Goal: Information Seeking & Learning: Learn about a topic

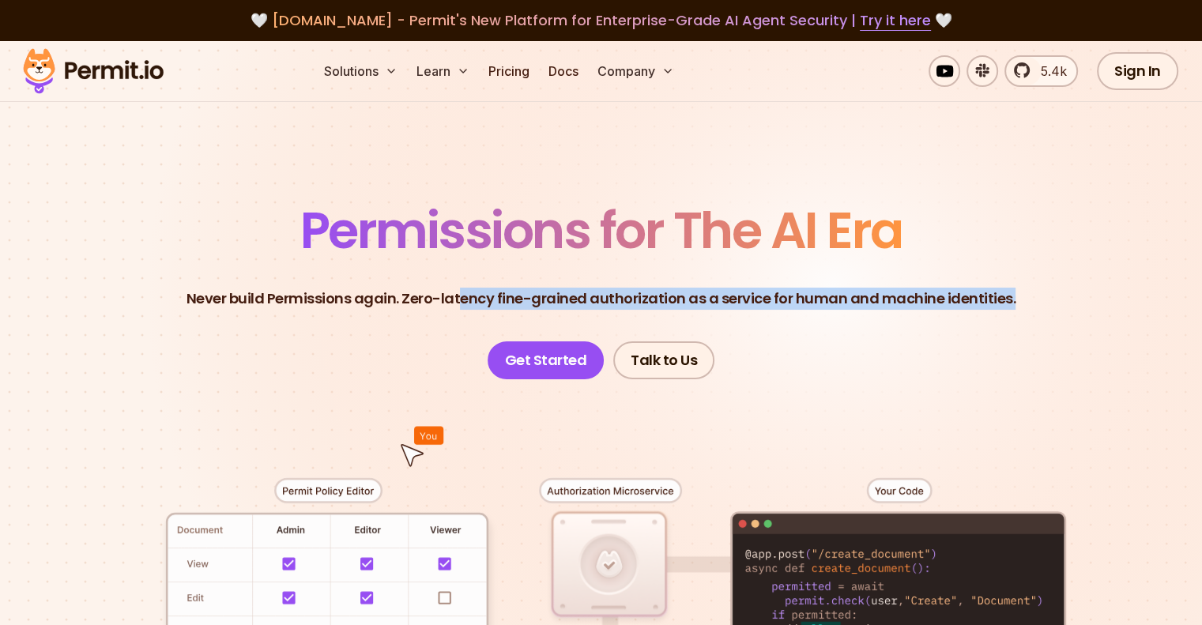
drag, startPoint x: 463, startPoint y: 297, endPoint x: 1014, endPoint y: 311, distance: 550.9
click at [1014, 311] on header "Permissions for The AI Era Never build Permissions again. Zero-latency fine-gra…" at bounding box center [601, 292] width 1106 height 174
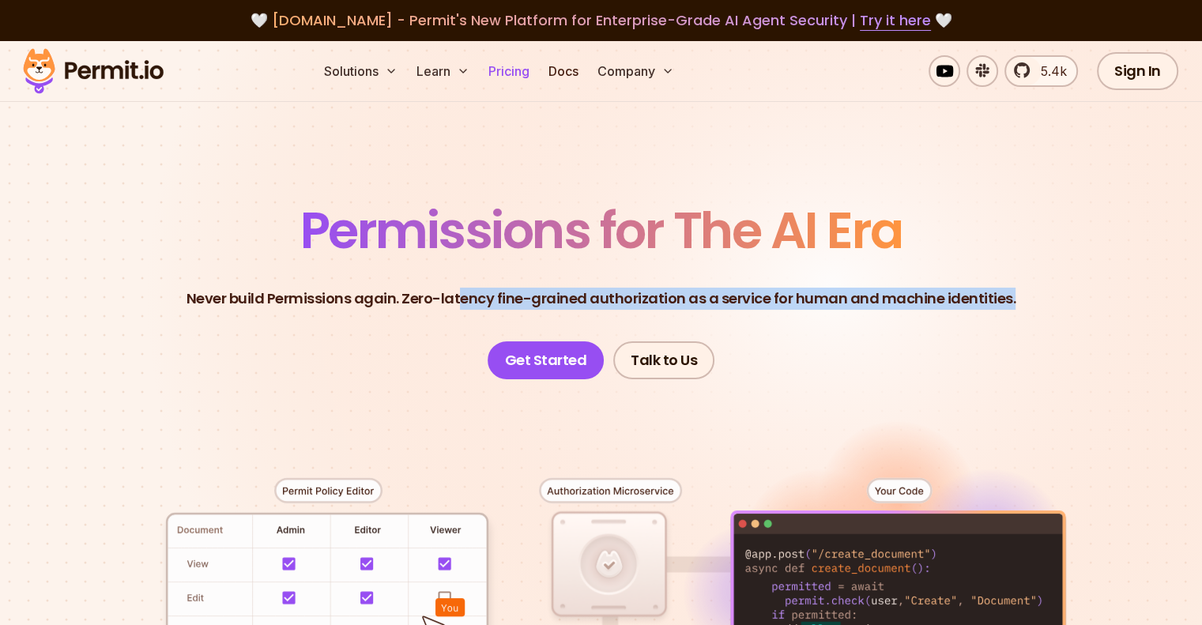
click at [536, 71] on link "Pricing" at bounding box center [509, 71] width 54 height 32
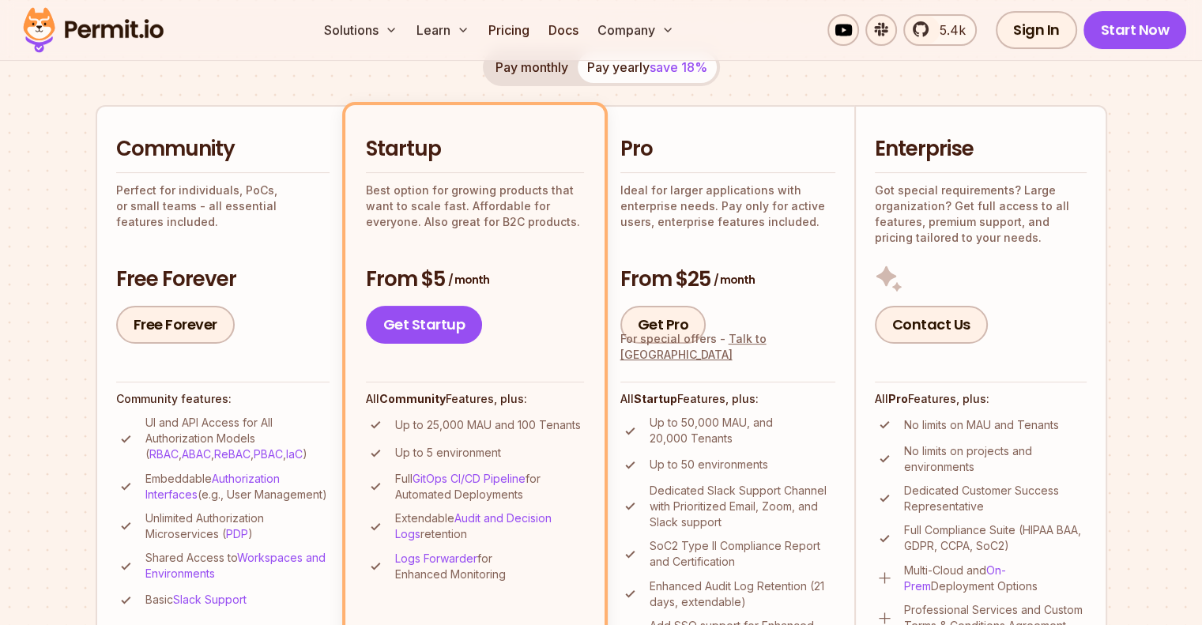
scroll to position [395, 0]
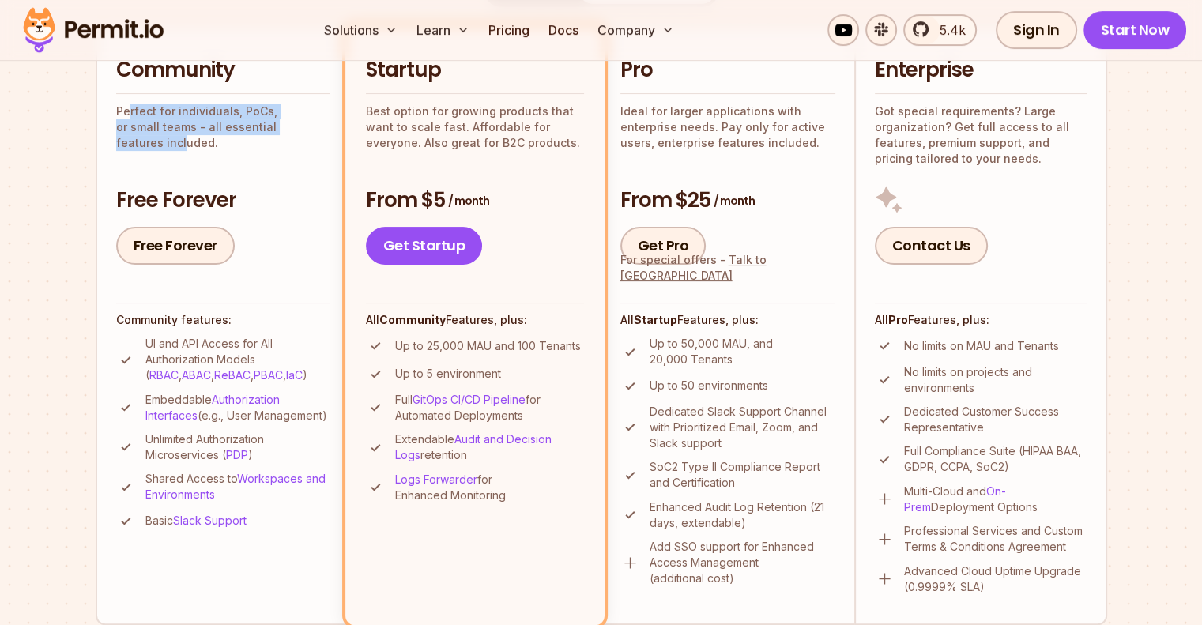
drag, startPoint x: 126, startPoint y: 116, endPoint x: 291, endPoint y: 121, distance: 165.2
click at [291, 121] on p "Perfect for individuals, PoCs, or small teams - all essential features included." at bounding box center [222, 127] width 213 height 47
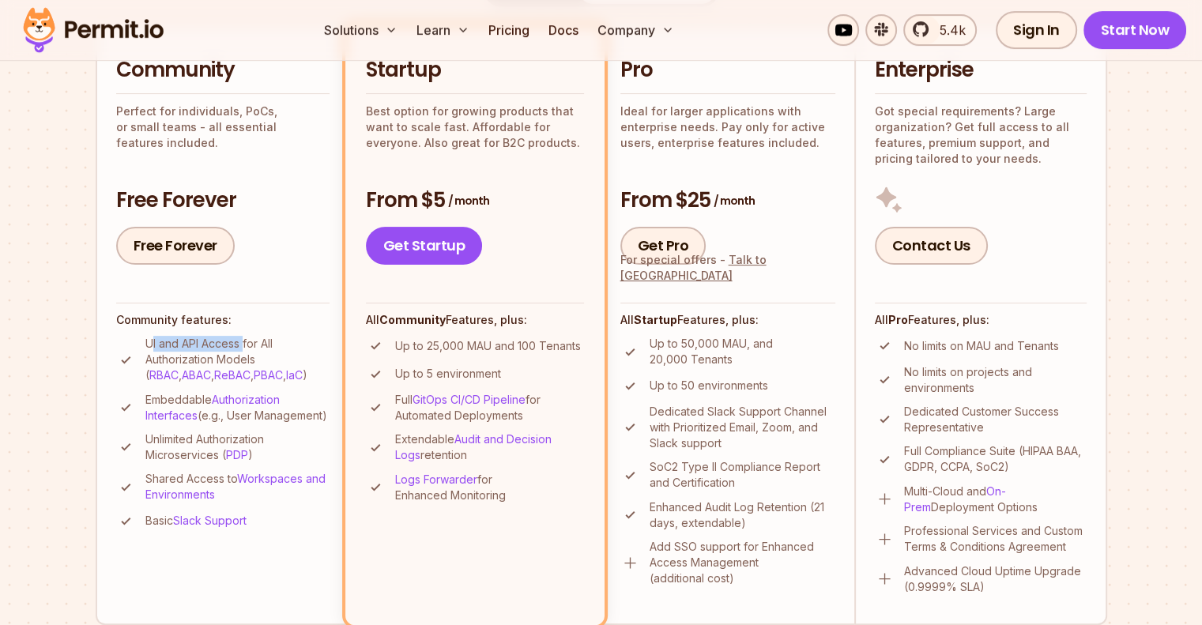
drag, startPoint x: 168, startPoint y: 344, endPoint x: 243, endPoint y: 343, distance: 75.1
click at [243, 343] on p "UI and API Access for All Authorization Models ( RBAC , ABAC , ReBAC , PBAC , I…" at bounding box center [237, 359] width 184 height 47
drag, startPoint x: 162, startPoint y: 356, endPoint x: 224, endPoint y: 358, distance: 62.4
click at [224, 358] on p "UI and API Access for All Authorization Models ( RBAC , ABAC , ReBAC , PBAC , I…" at bounding box center [237, 359] width 184 height 47
drag, startPoint x: 424, startPoint y: 349, endPoint x: 576, endPoint y: 349, distance: 152.5
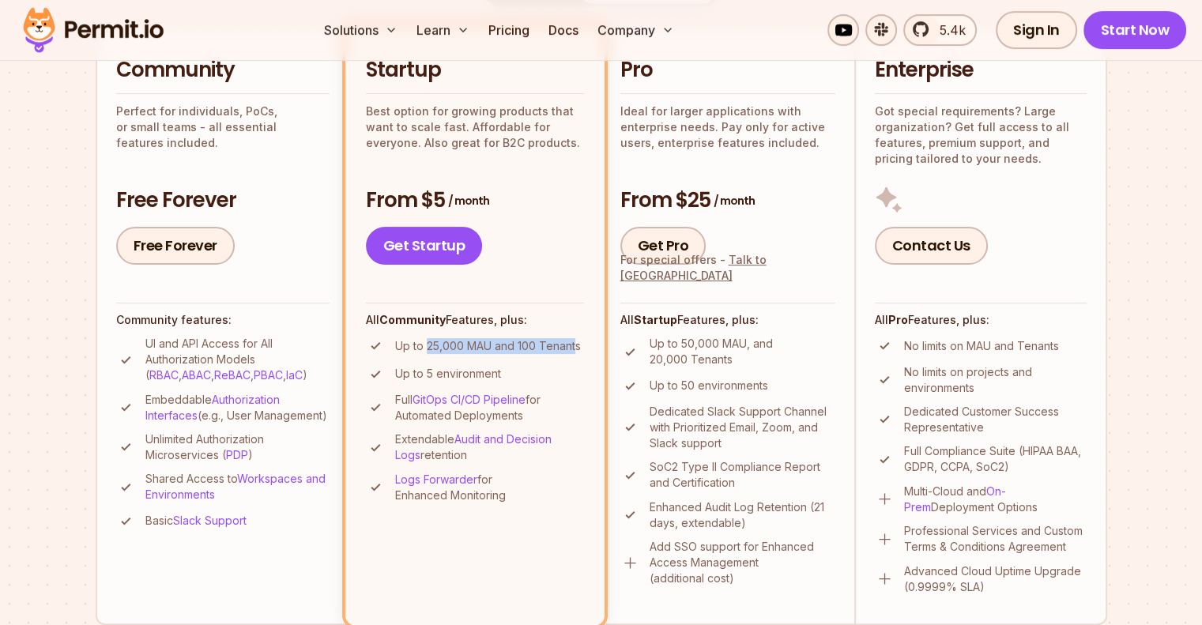
click at [576, 349] on p "Up to 25,000 MAU and 100 Tenants" at bounding box center [488, 346] width 186 height 16
drag, startPoint x: 421, startPoint y: 106, endPoint x: 547, endPoint y: 107, distance: 125.6
click at [547, 107] on p "Best option for growing products that want to scale fast. Affordable for everyo…" at bounding box center [475, 127] width 218 height 47
drag, startPoint x: 378, startPoint y: 128, endPoint x: 496, endPoint y: 126, distance: 118.5
click at [496, 126] on p "Best option for growing products that want to scale fast. Affordable for everyo…" at bounding box center [475, 127] width 218 height 47
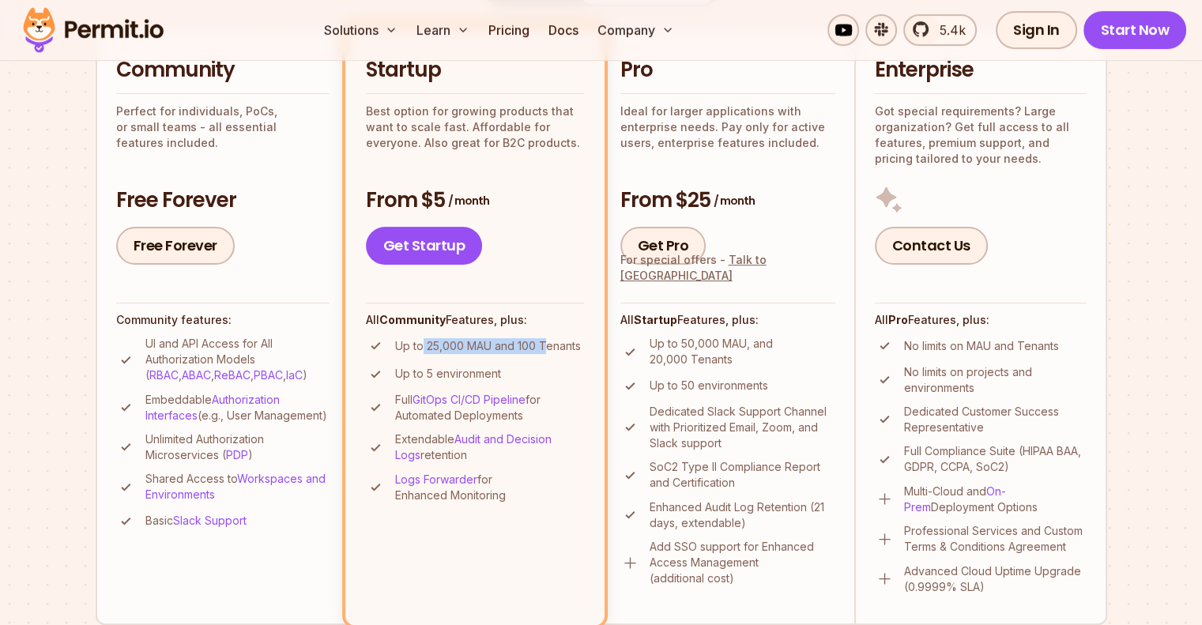
drag, startPoint x: 420, startPoint y: 345, endPoint x: 544, endPoint y: 344, distance: 124.1
click at [544, 344] on p "Up to 25,000 MAU and 100 Tenants" at bounding box center [488, 346] width 186 height 16
drag, startPoint x: 406, startPoint y: 377, endPoint x: 550, endPoint y: 372, distance: 143.9
click at [550, 372] on li "Up to 5 environment" at bounding box center [475, 374] width 218 height 20
drag, startPoint x: 683, startPoint y: 342, endPoint x: 808, endPoint y: 347, distance: 124.9
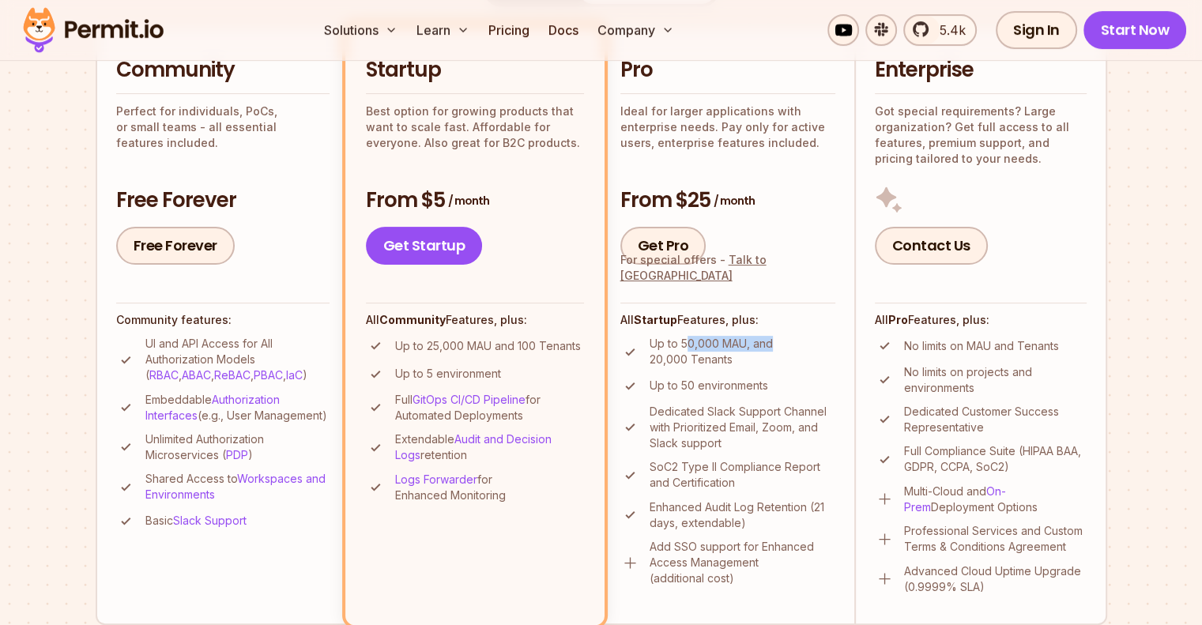
click at [808, 347] on p "Up to 50,000 MAU, and 20,000 Tenants" at bounding box center [742, 352] width 186 height 32
drag, startPoint x: 654, startPoint y: 382, endPoint x: 777, endPoint y: 384, distance: 123.3
click at [777, 384] on li "Up to 50 environments" at bounding box center [727, 386] width 215 height 20
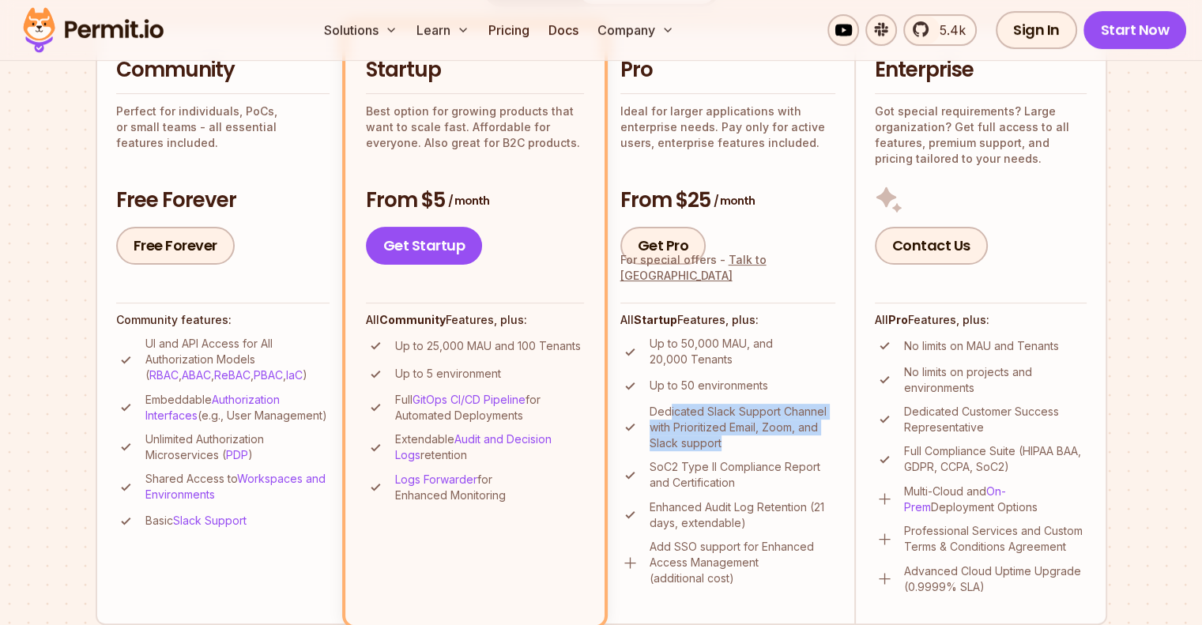
drag, startPoint x: 669, startPoint y: 413, endPoint x: 816, endPoint y: 442, distance: 149.7
click at [816, 442] on p "Dedicated Slack Support Channel with Prioritized Email, Zoom, and Slack support" at bounding box center [742, 427] width 186 height 47
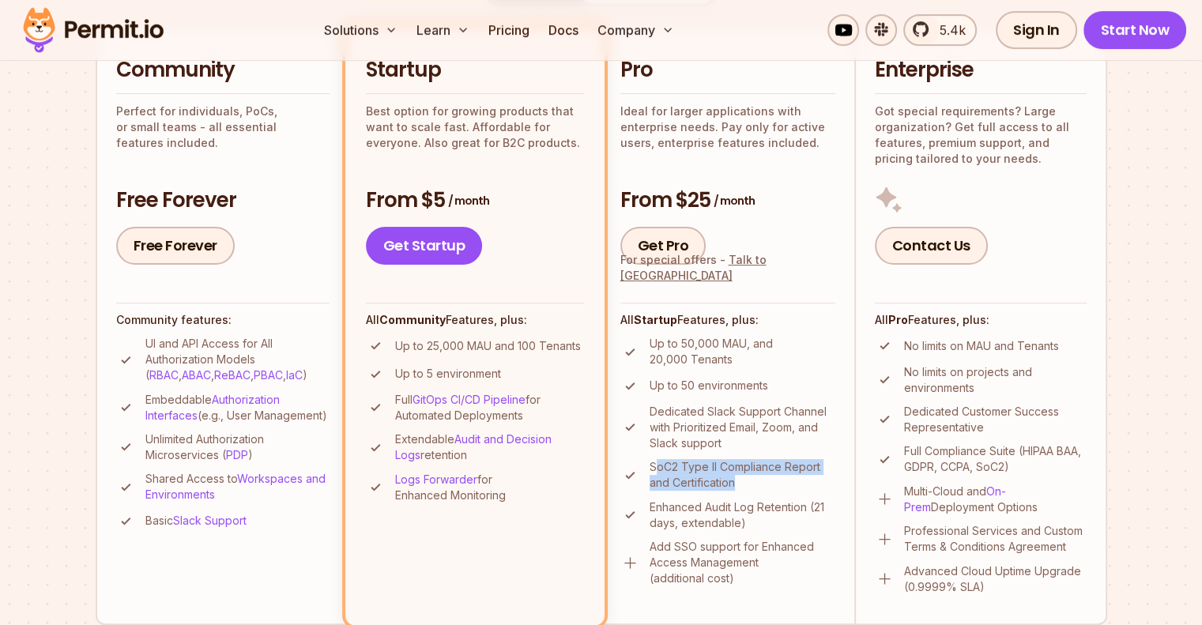
drag, startPoint x: 657, startPoint y: 472, endPoint x: 790, endPoint y: 486, distance: 133.4
click at [790, 486] on p "SoC2 Type II Compliance Report and Certification" at bounding box center [742, 475] width 186 height 32
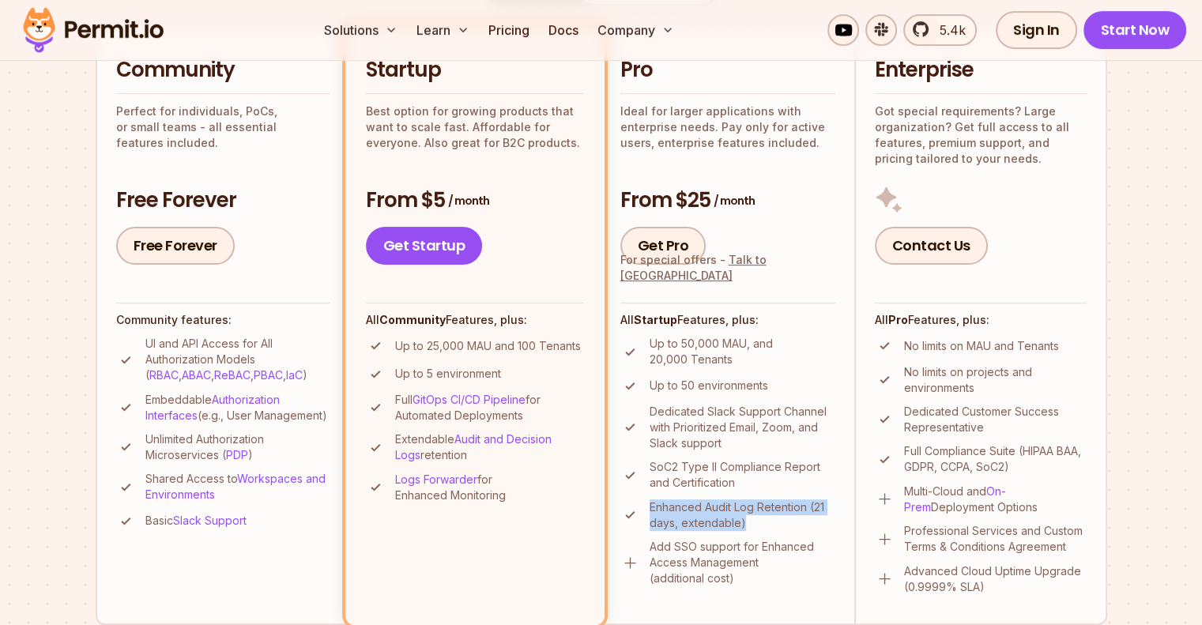
drag, startPoint x: 651, startPoint y: 508, endPoint x: 743, endPoint y: 519, distance: 92.3
click at [743, 519] on p "Enhanced Audit Log Retention (21 days, extendable)" at bounding box center [742, 515] width 186 height 32
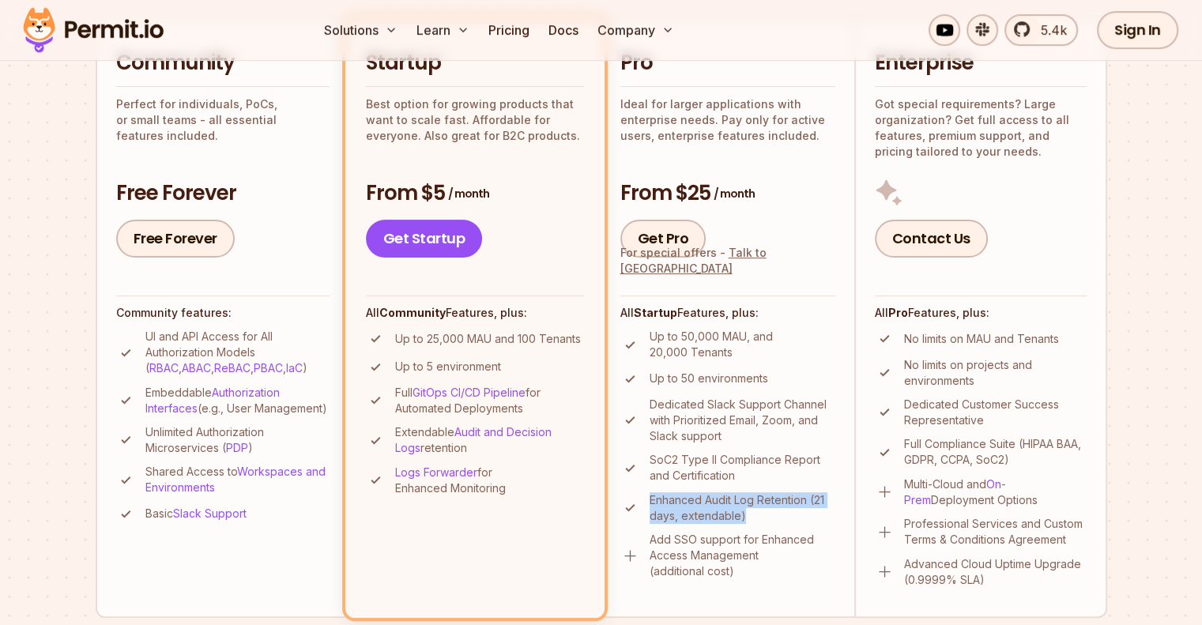
scroll to position [474, 0]
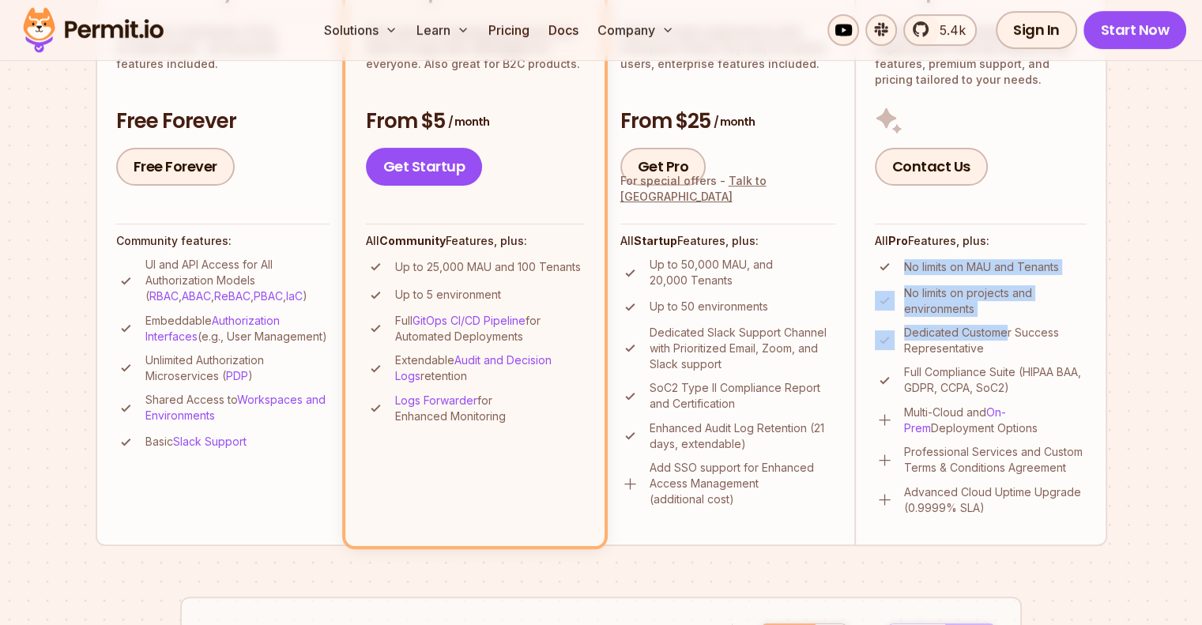
drag, startPoint x: 902, startPoint y: 262, endPoint x: 1005, endPoint y: 323, distance: 119.8
click at [1005, 323] on ul "No limits on MAU and Tenants No limits on projects and environments Dedicated C…" at bounding box center [981, 386] width 212 height 258
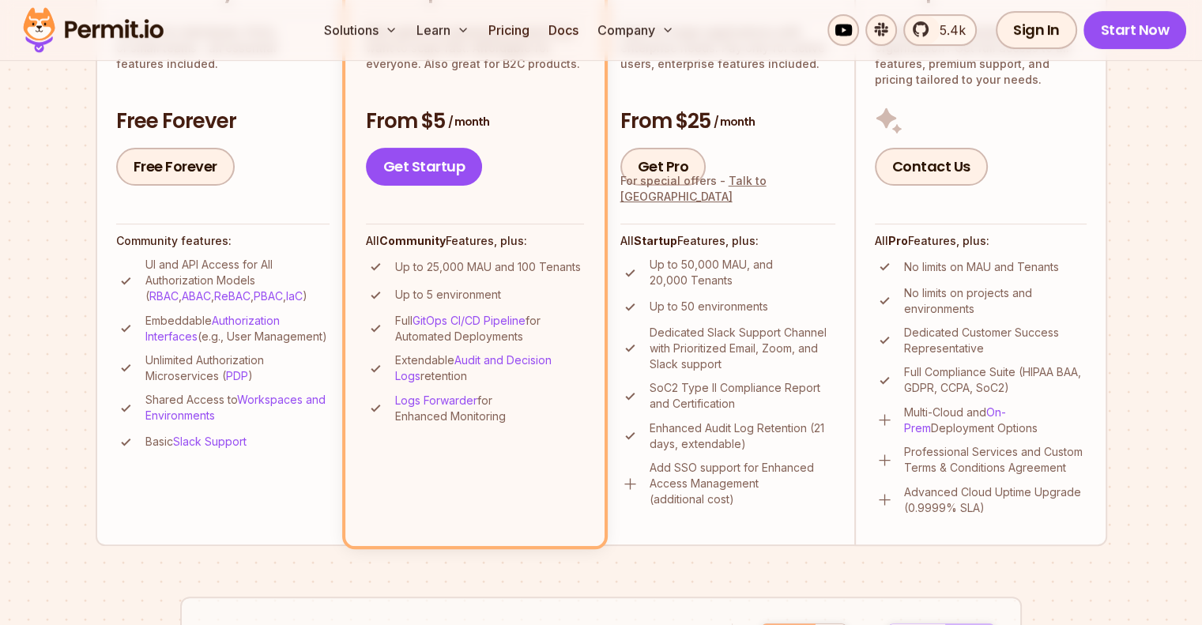
click at [1079, 211] on li "Enterprise Got special requirements? Large organization? Get full access to all…" at bounding box center [980, 246] width 253 height 598
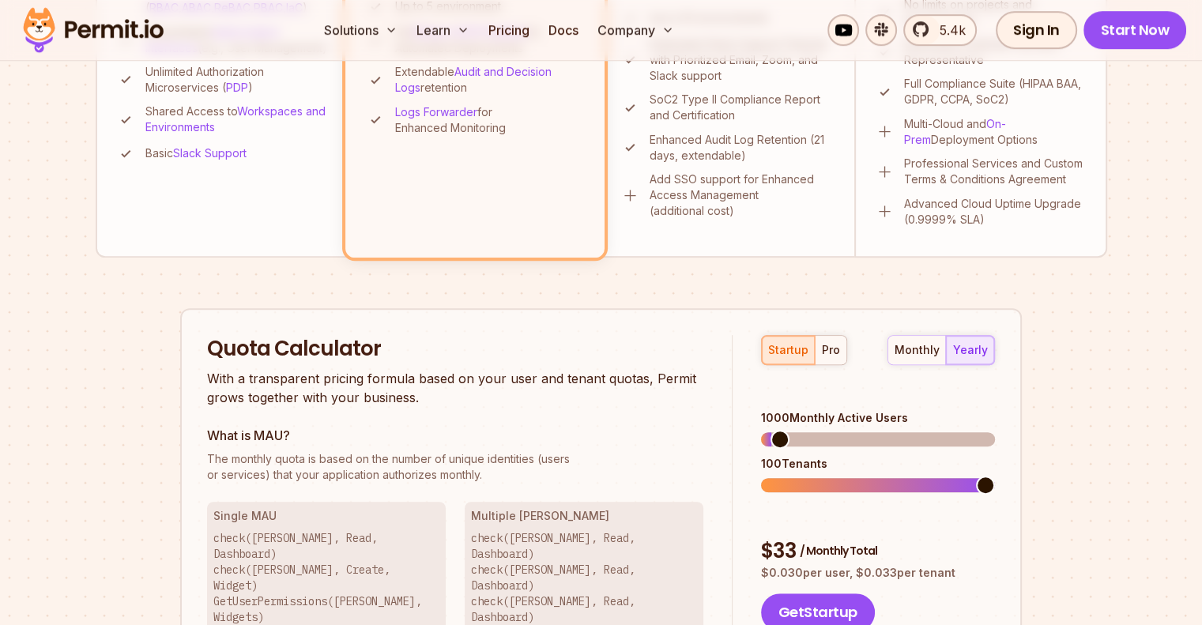
scroll to position [790, 0]
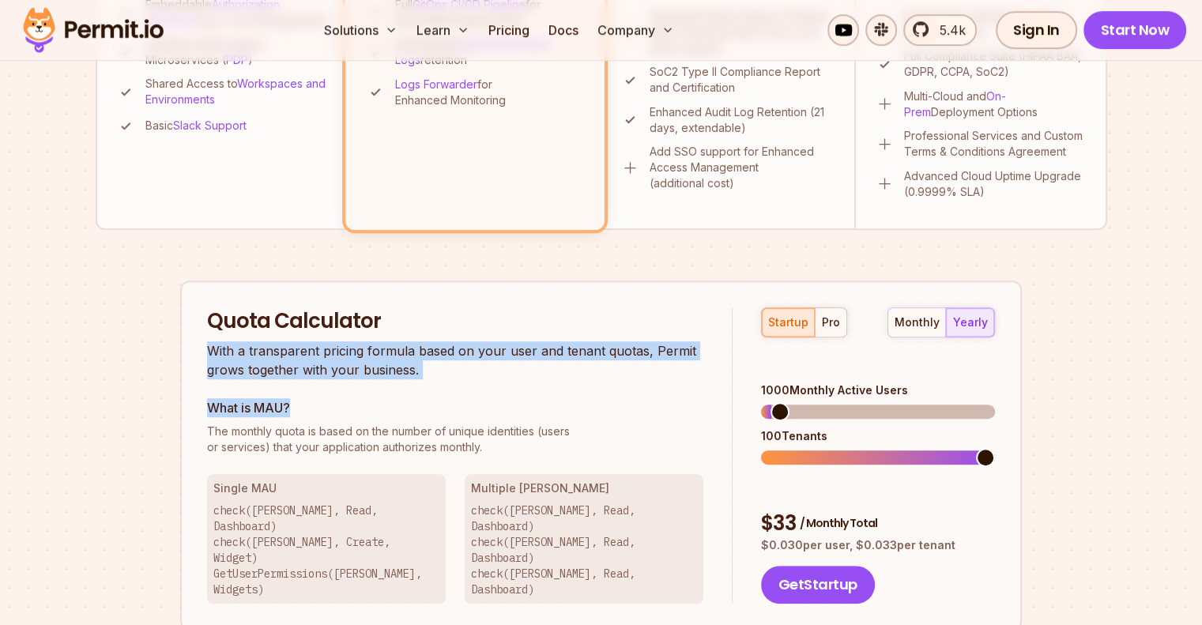
drag, startPoint x: 202, startPoint y: 353, endPoint x: 459, endPoint y: 411, distance: 263.2
click at [459, 411] on div "Quota Calculator With a transparent pricing formula based on your user and tena…" at bounding box center [600, 455] width 841 height 351
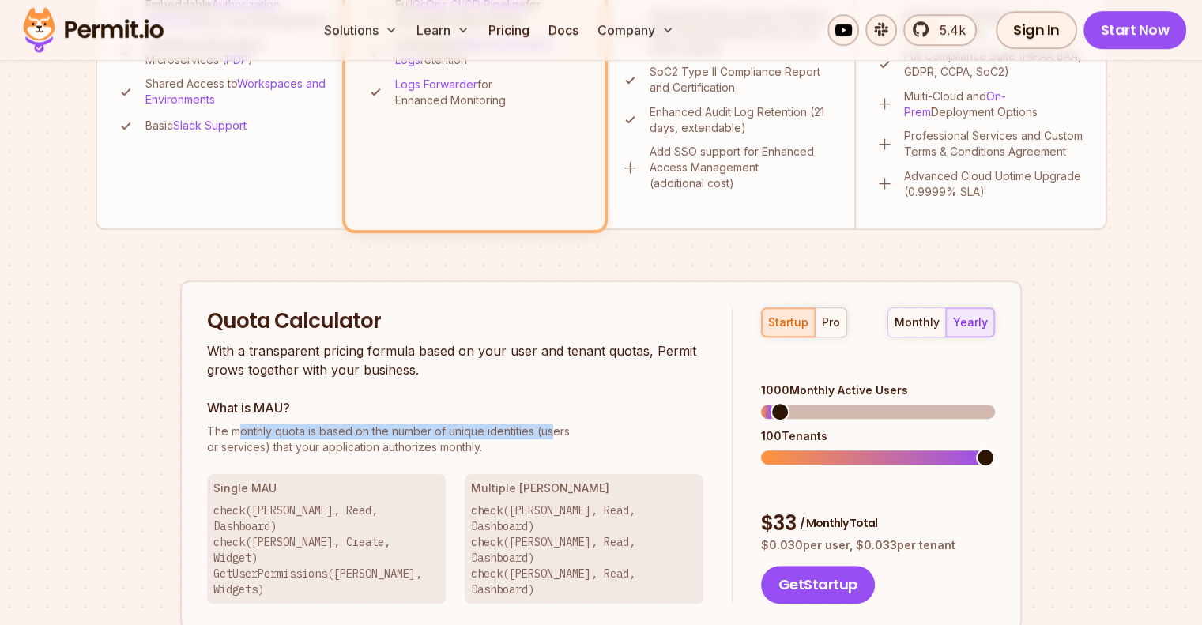
drag, startPoint x: 235, startPoint y: 432, endPoint x: 553, endPoint y: 435, distance: 318.4
click at [553, 435] on span "The monthly quota is based on the number of unique identities (users" at bounding box center [455, 432] width 496 height 16
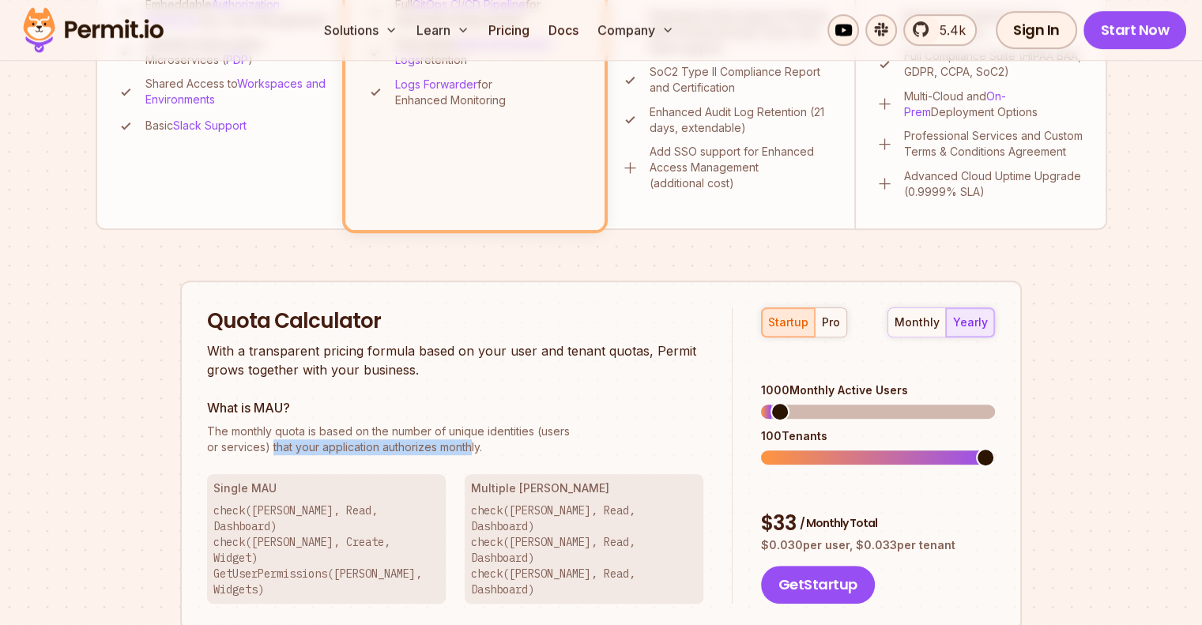
drag, startPoint x: 272, startPoint y: 443, endPoint x: 470, endPoint y: 452, distance: 198.5
click at [470, 452] on p "The monthly quota is based on the number of unique identities (users or service…" at bounding box center [455, 440] width 496 height 32
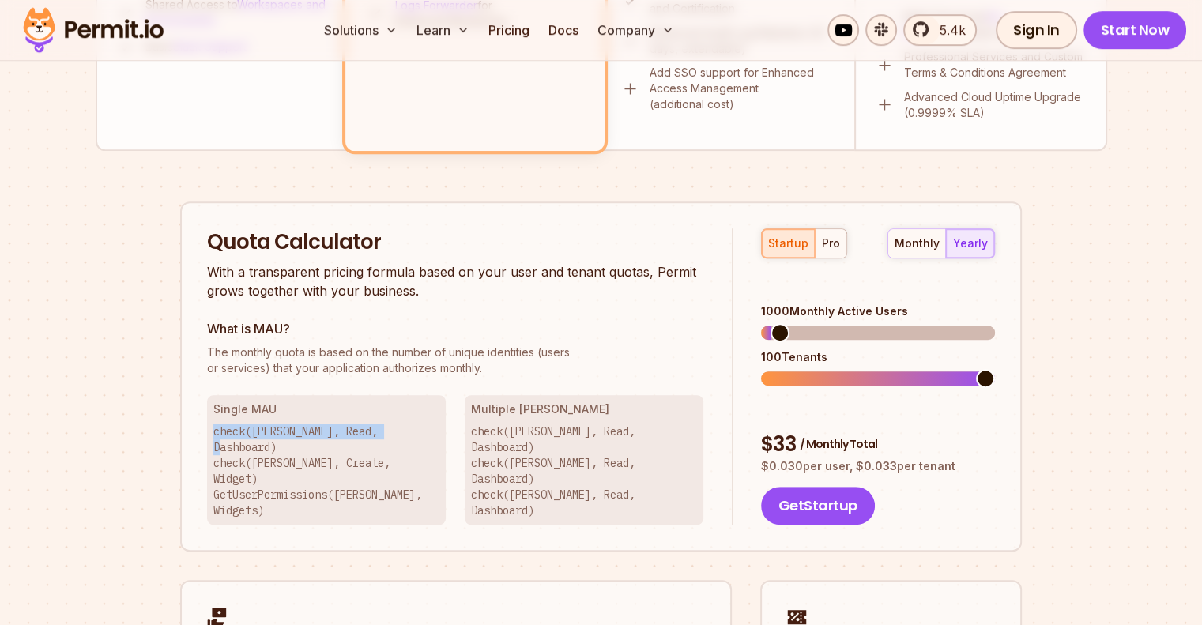
drag, startPoint x: 216, startPoint y: 427, endPoint x: 450, endPoint y: 431, distance: 234.7
click at [450, 431] on div "Single MAU check([PERSON_NAME], Read, Dashboard) check([PERSON_NAME], Create, W…" at bounding box center [455, 460] width 496 height 130
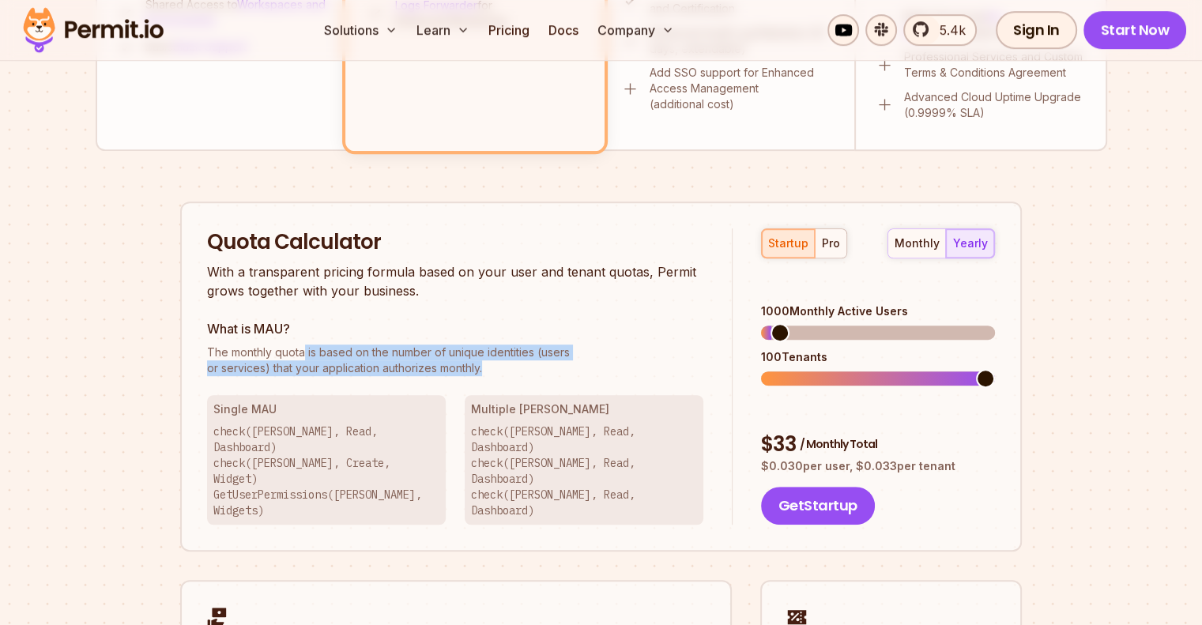
drag, startPoint x: 306, startPoint y: 350, endPoint x: 548, endPoint y: 382, distance: 243.9
click at [548, 382] on div "Quota Calculator With a transparent pricing formula based on your user and tena…" at bounding box center [469, 376] width 525 height 297
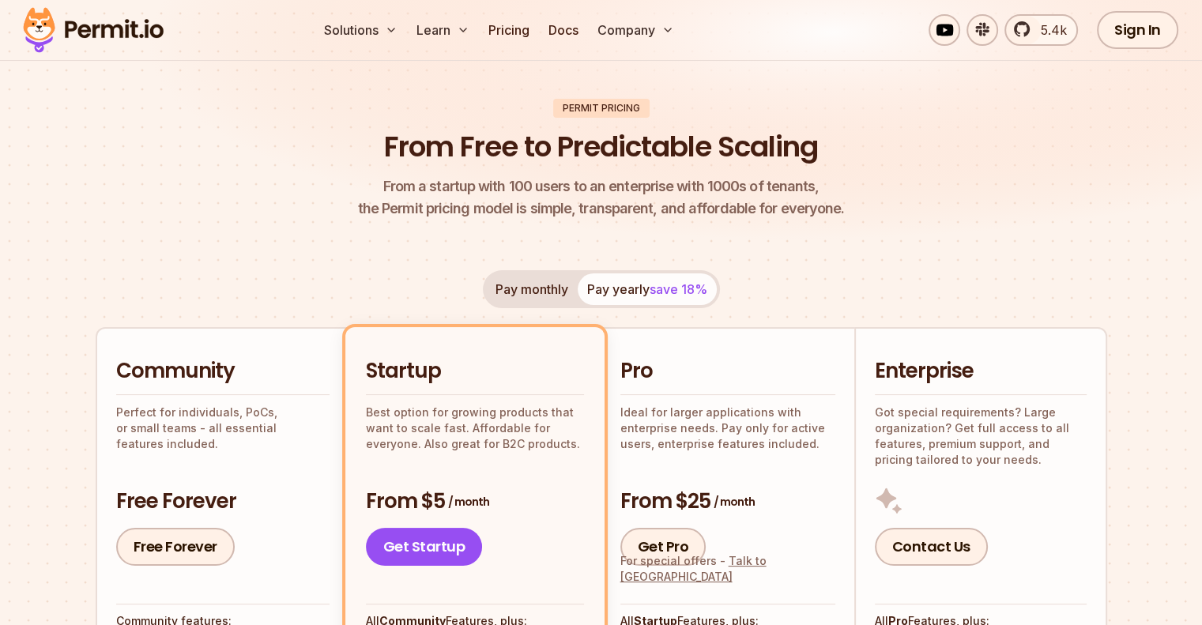
scroll to position [0, 0]
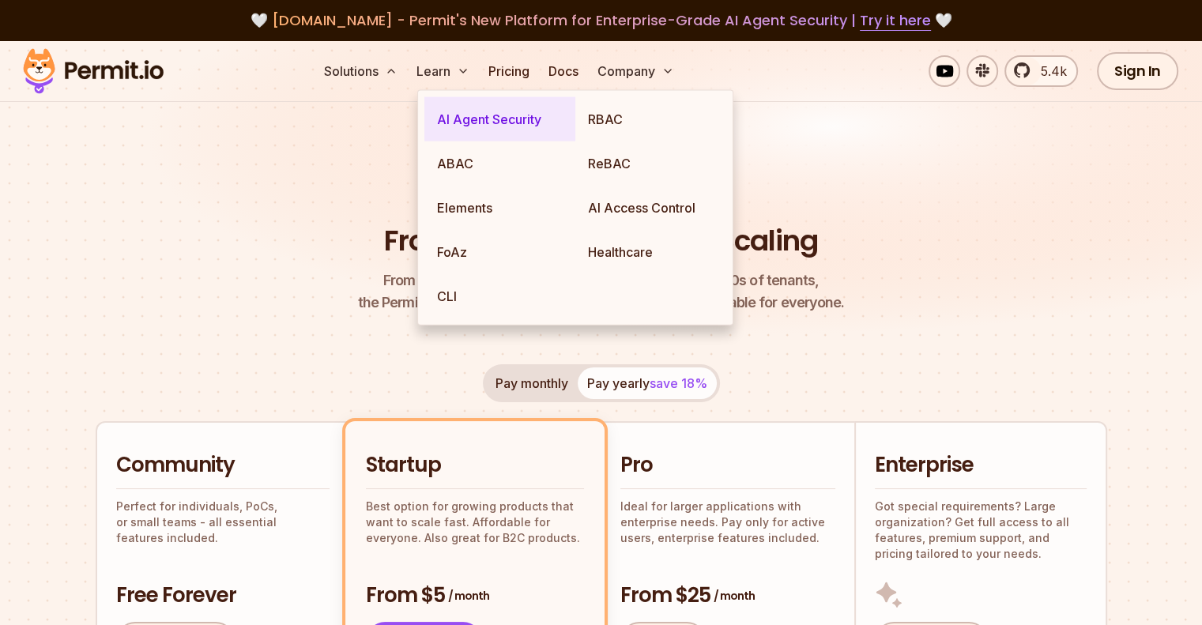
click at [494, 121] on link "AI Agent Security" at bounding box center [499, 119] width 151 height 44
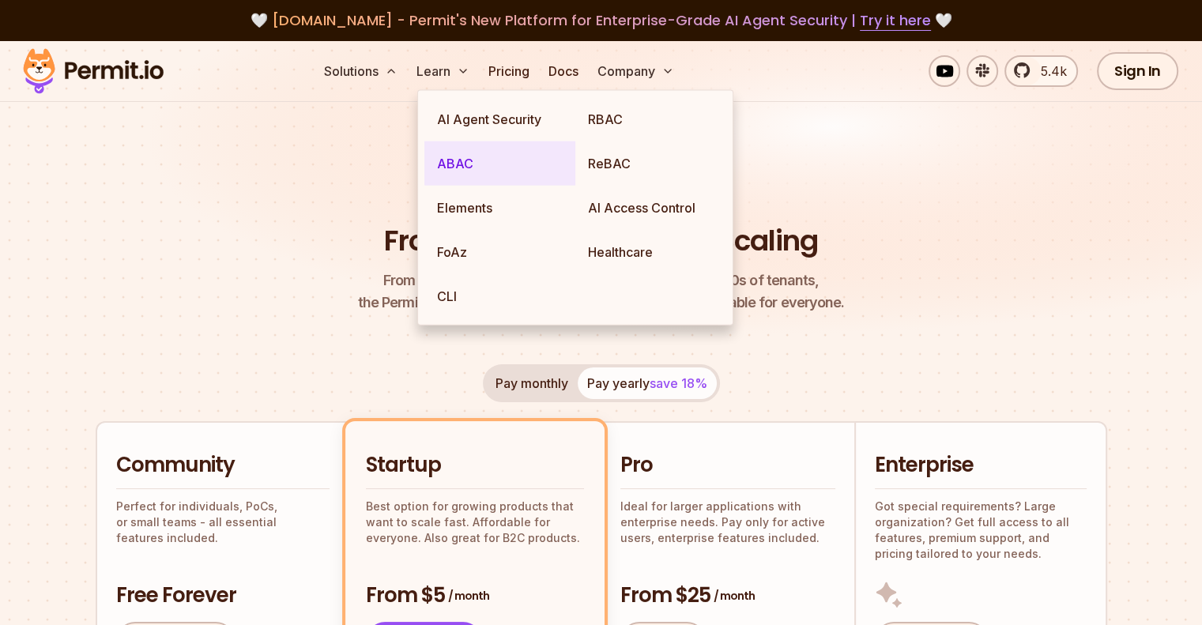
click at [467, 166] on link "ABAC" at bounding box center [499, 163] width 151 height 44
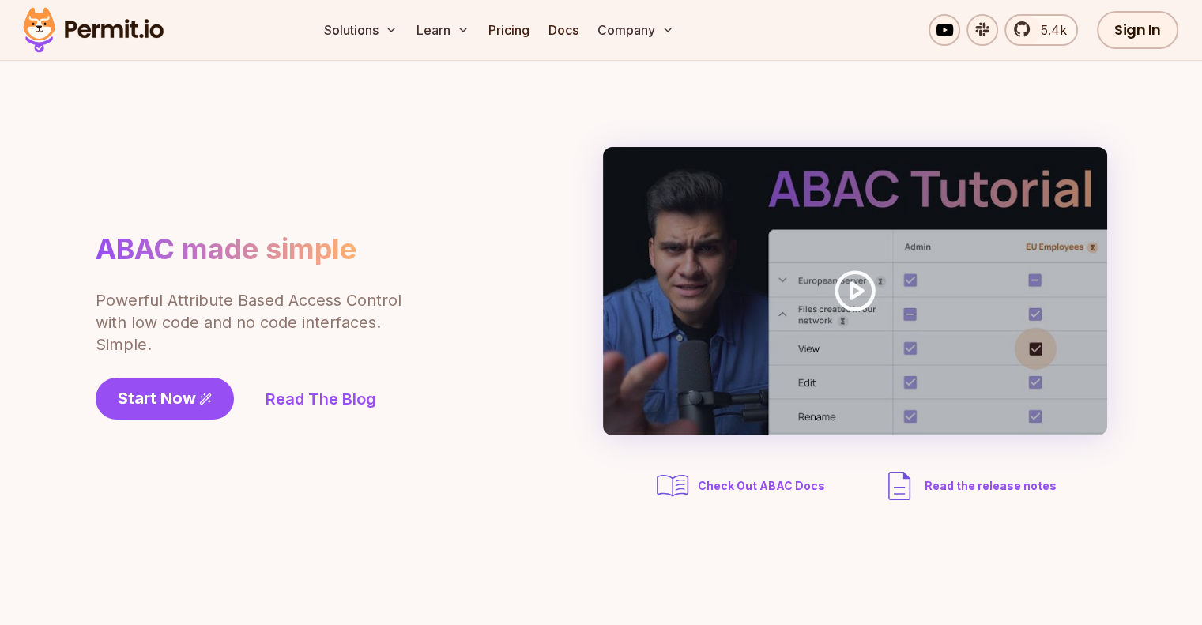
scroll to position [79, 0]
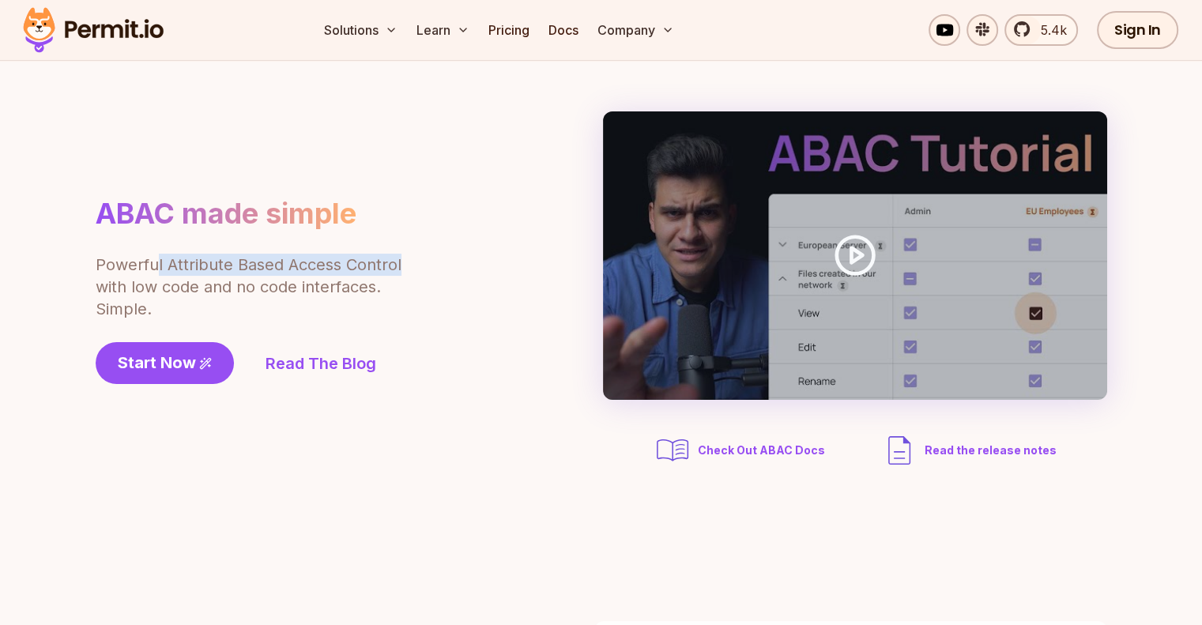
drag, startPoint x: 186, startPoint y: 267, endPoint x: 404, endPoint y: 270, distance: 217.3
click at [404, 270] on div "ABAC made simple Powerful Attribute Based Access Control with low code and no c…" at bounding box center [293, 290] width 395 height 188
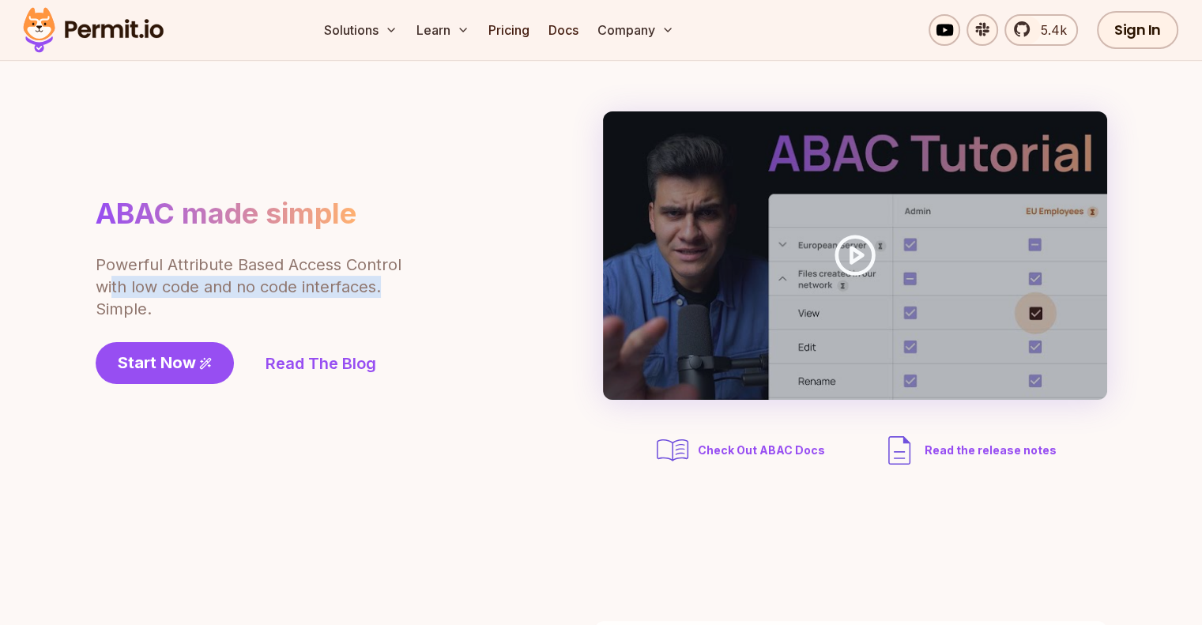
drag, startPoint x: 113, startPoint y: 286, endPoint x: 405, endPoint y: 285, distance: 291.6
click at [405, 285] on div "ABAC made simple Powerful Attribute Based Access Control with low code and no c…" at bounding box center [293, 290] width 395 height 188
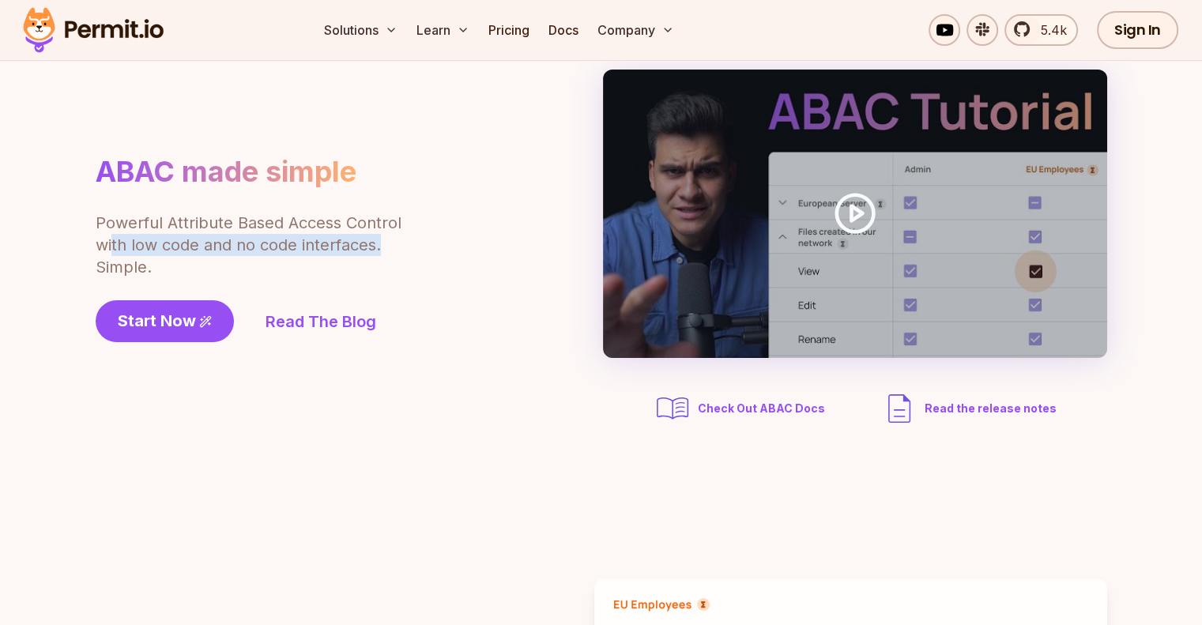
scroll to position [158, 0]
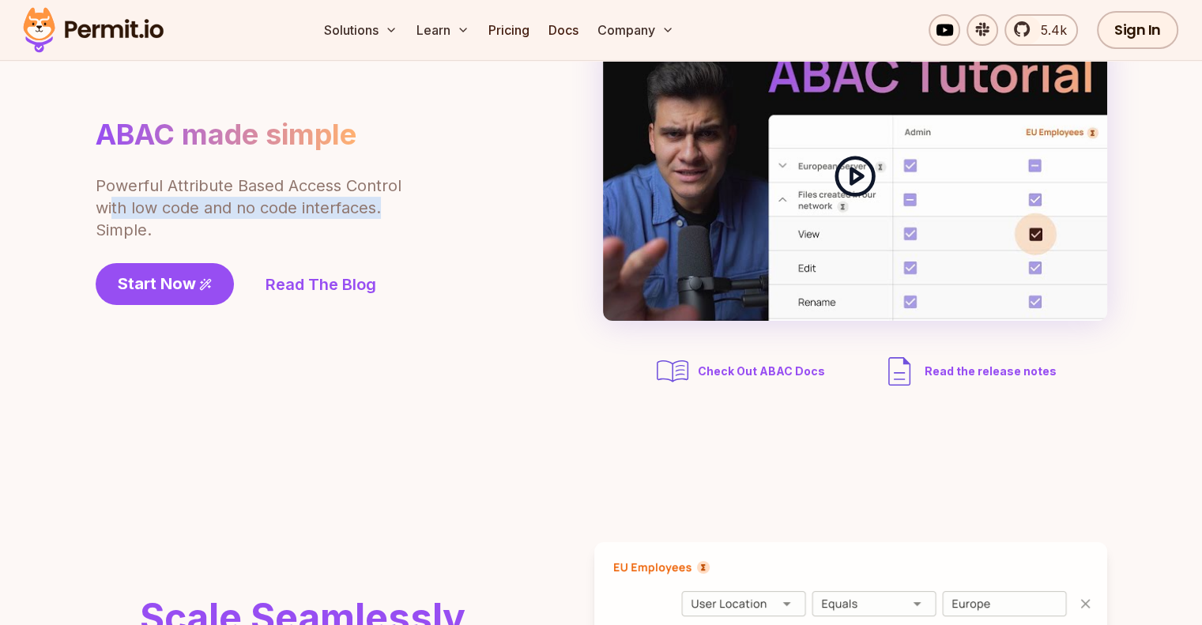
click at [860, 181] on icon at bounding box center [855, 176] width 44 height 44
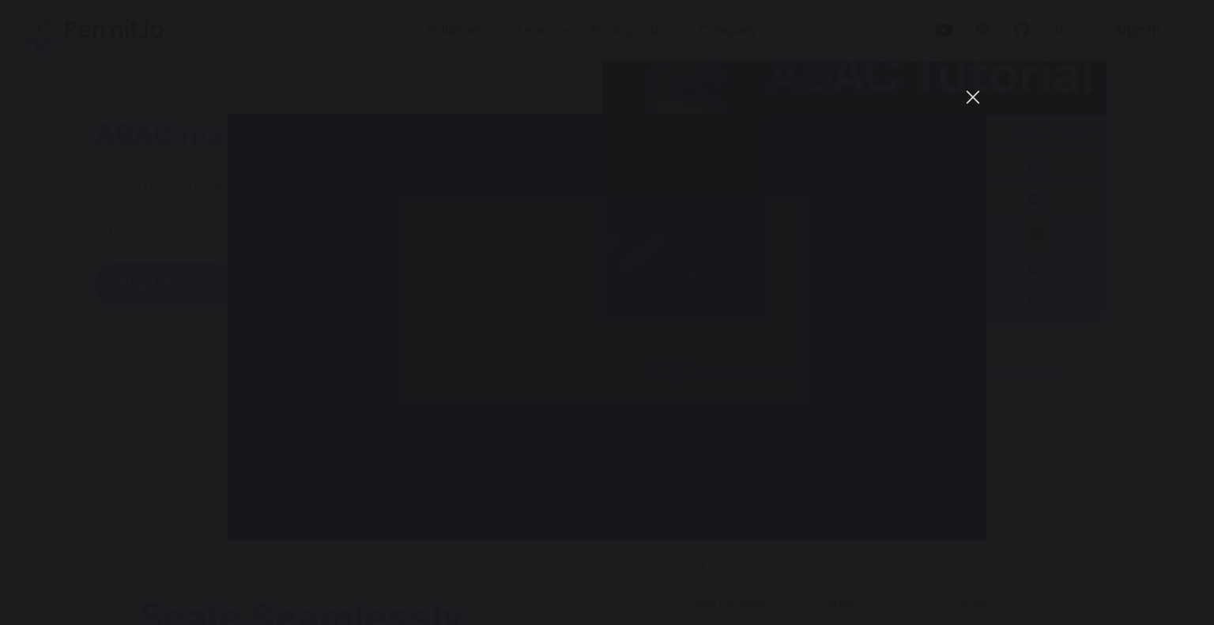
click at [973, 95] on button "You can close this modal content with the ESC key" at bounding box center [972, 97] width 27 height 27
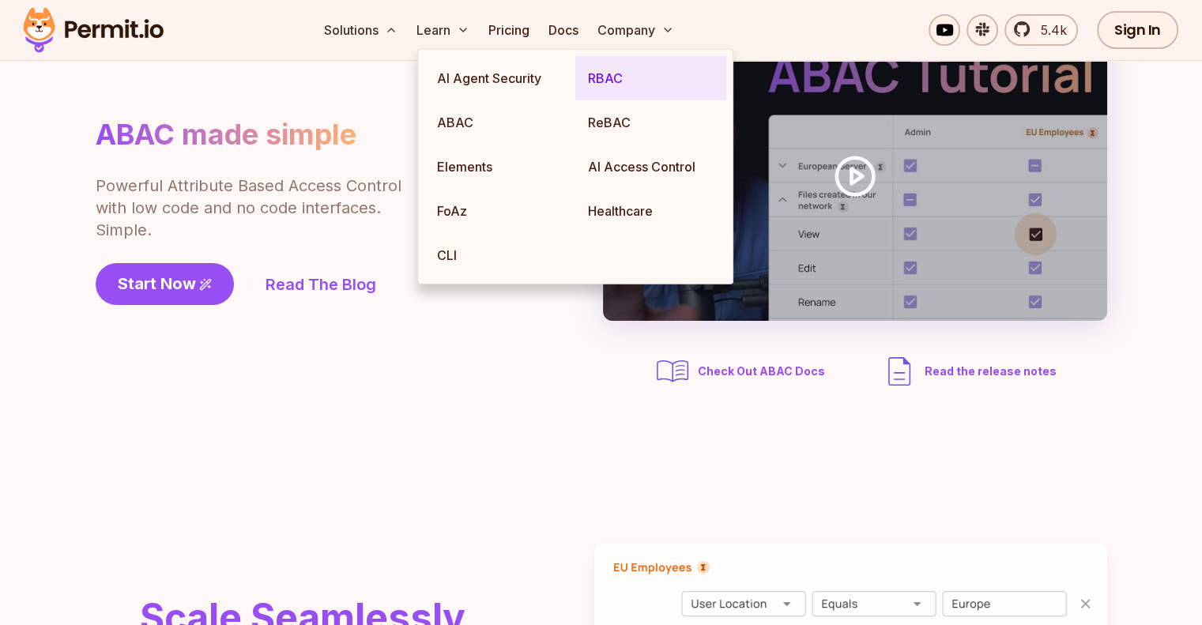
click at [617, 73] on link "RBAC" at bounding box center [650, 78] width 151 height 44
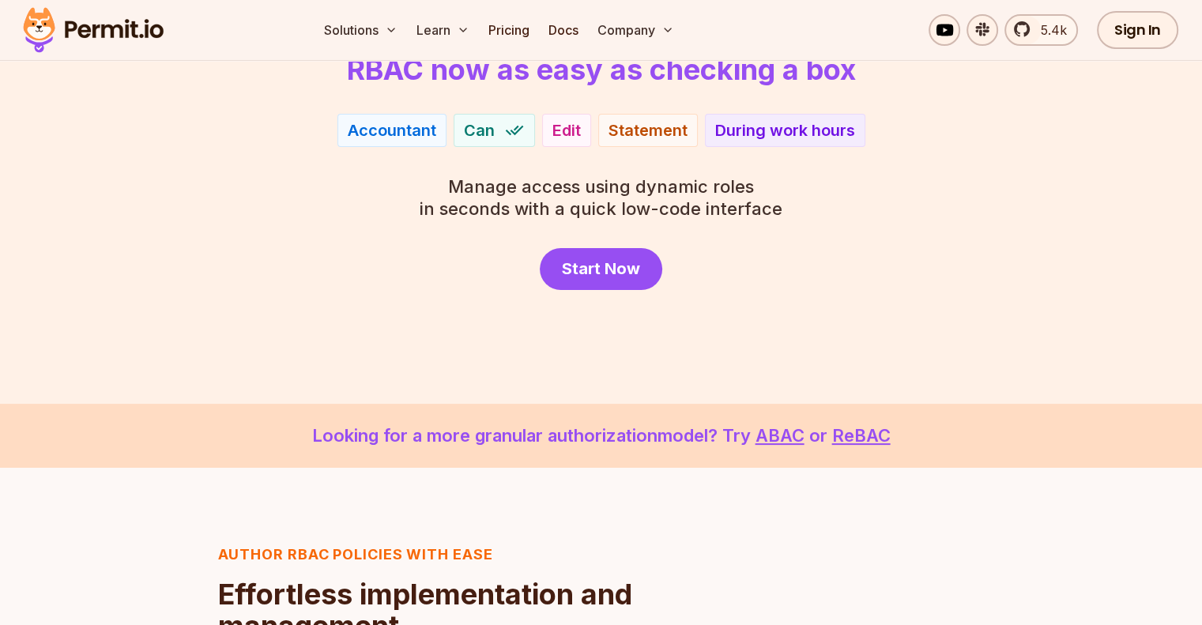
scroll to position [79, 0]
